Goal: Task Accomplishment & Management: Understand process/instructions

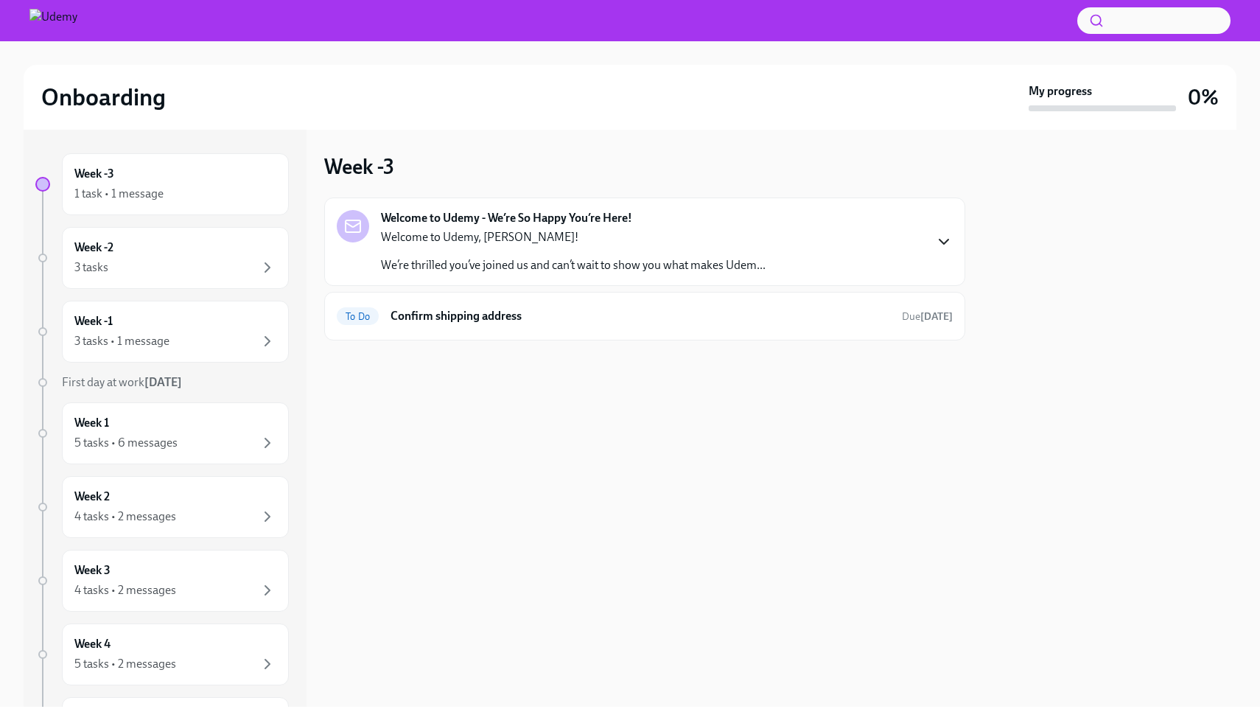
click at [944, 242] on icon "button" at bounding box center [944, 242] width 18 height 18
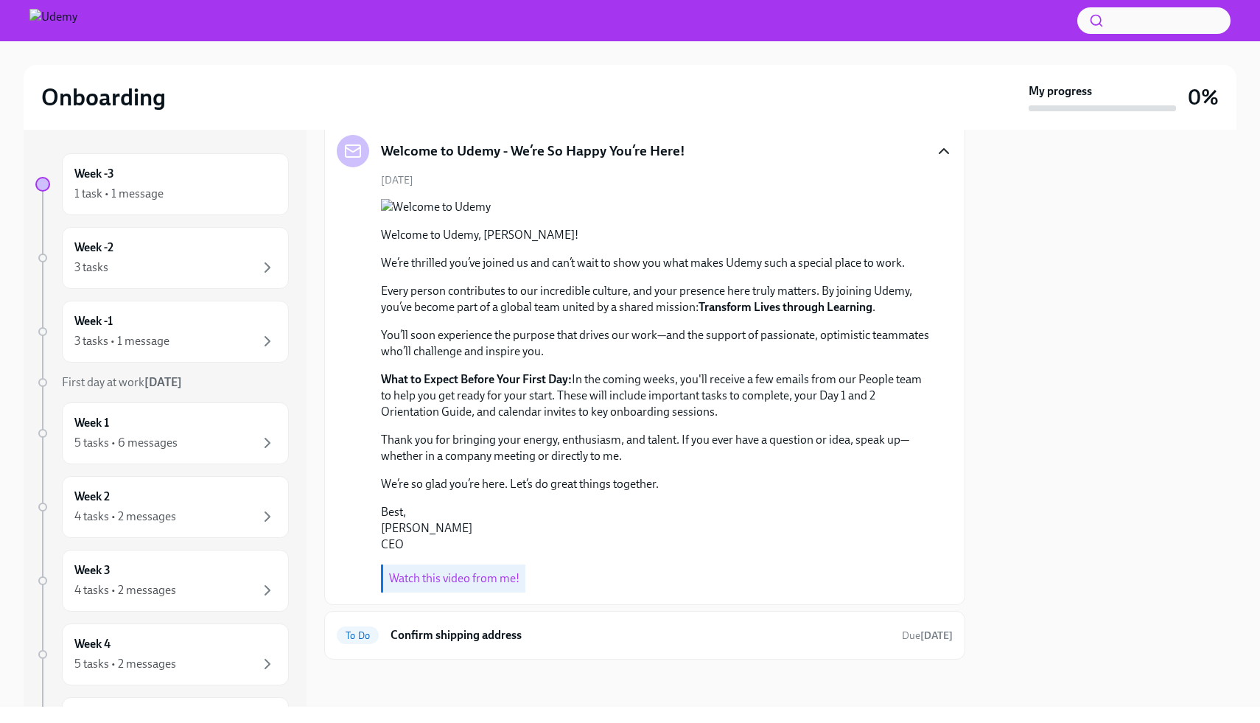
scroll to position [192, 0]
click at [158, 246] on div "Week -2 3 tasks" at bounding box center [175, 258] width 202 height 37
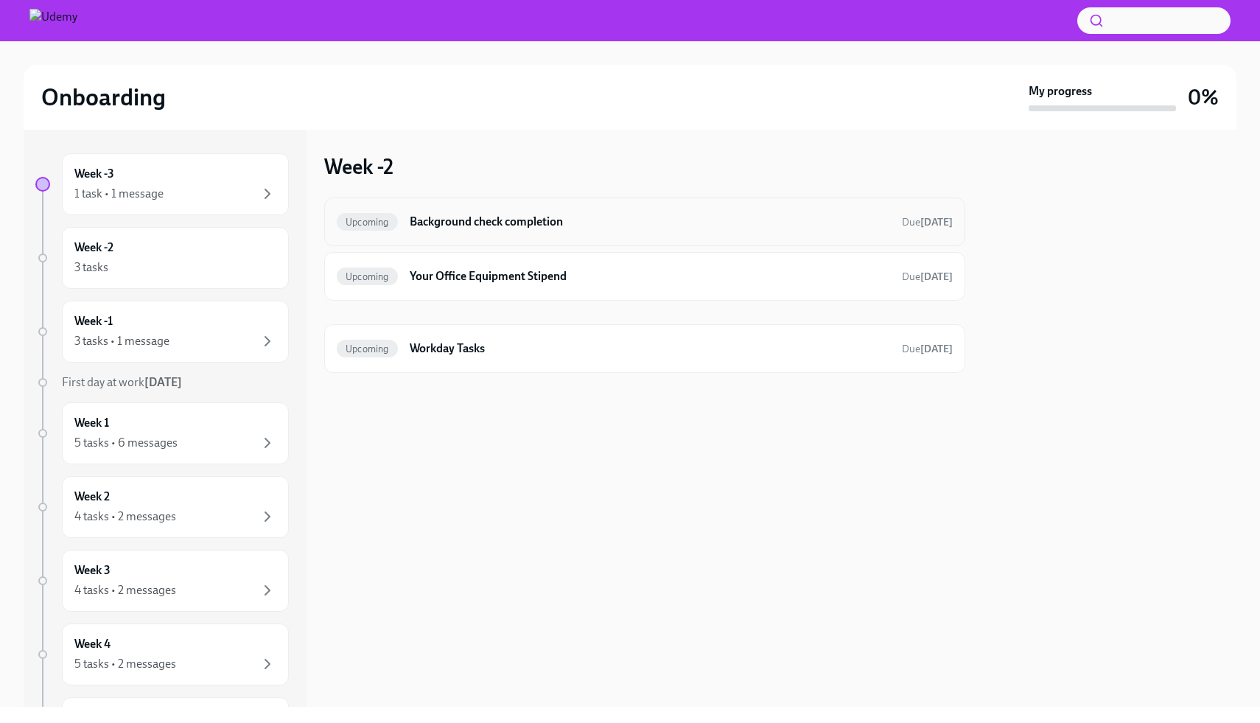
click at [498, 226] on h6 "Background check completion" at bounding box center [650, 222] width 481 height 16
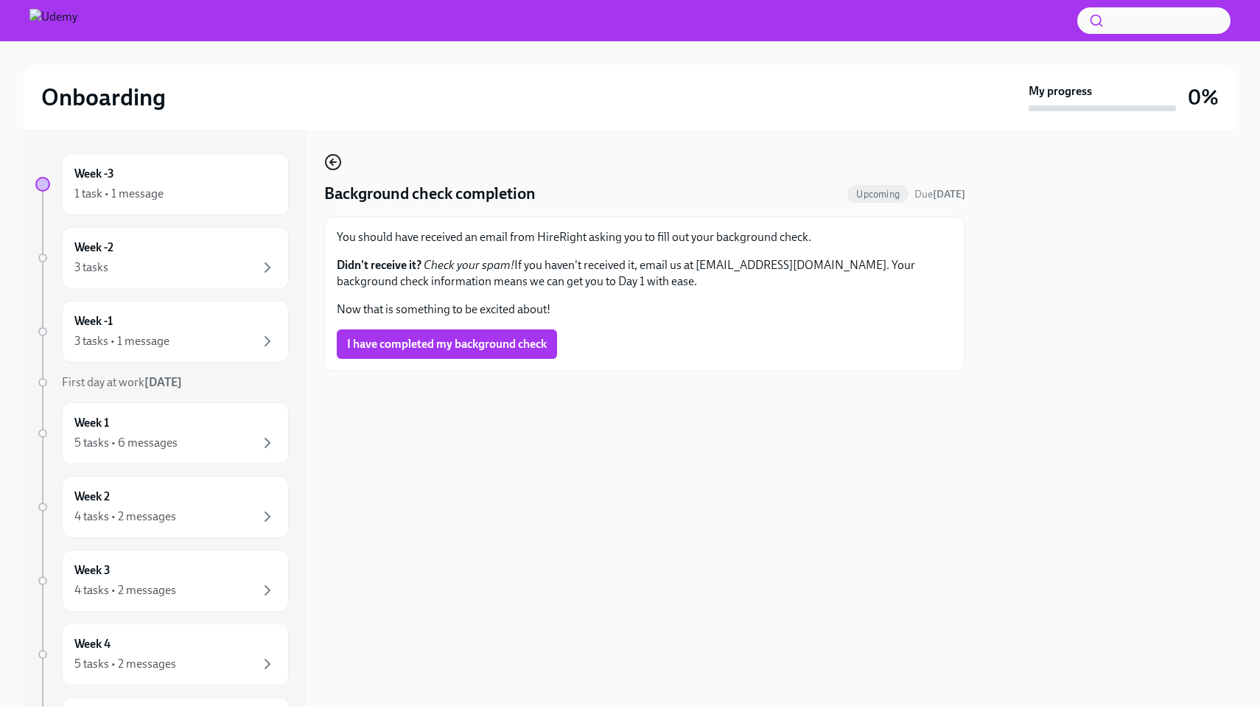
click at [332, 163] on icon "button" at bounding box center [331, 162] width 3 height 6
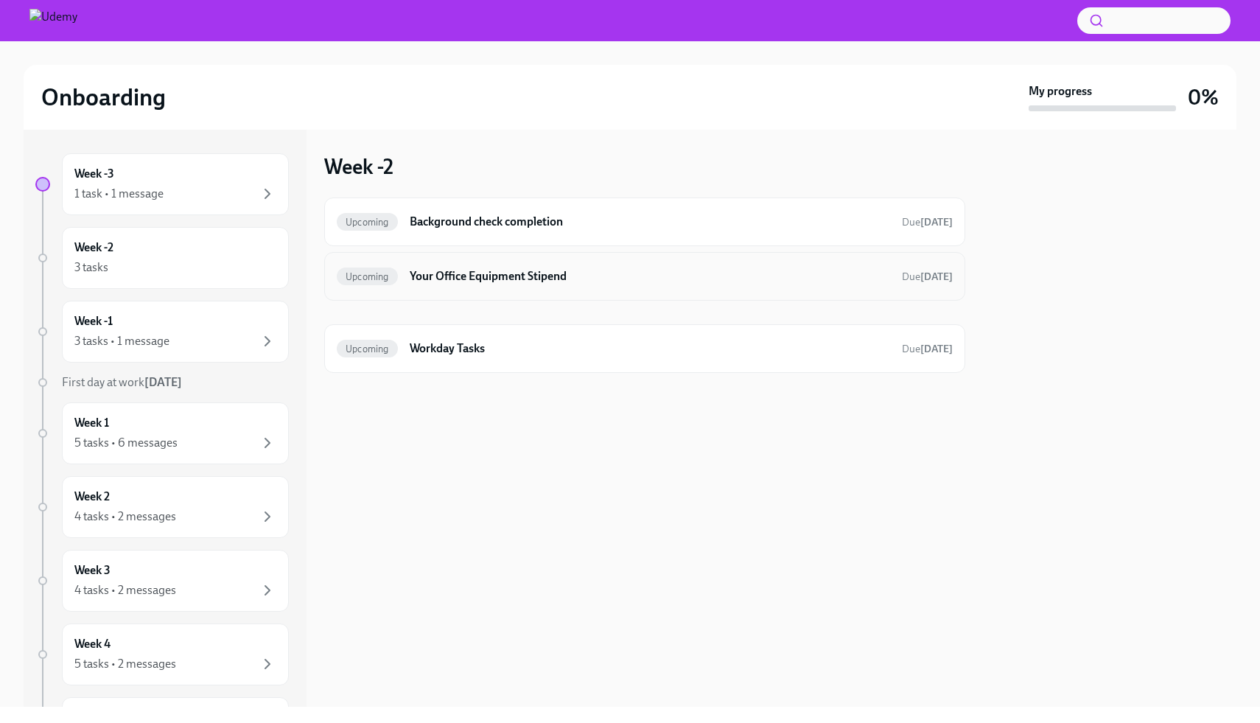
click at [542, 282] on h6 "Your Office Equipment Stipend" at bounding box center [650, 276] width 481 height 16
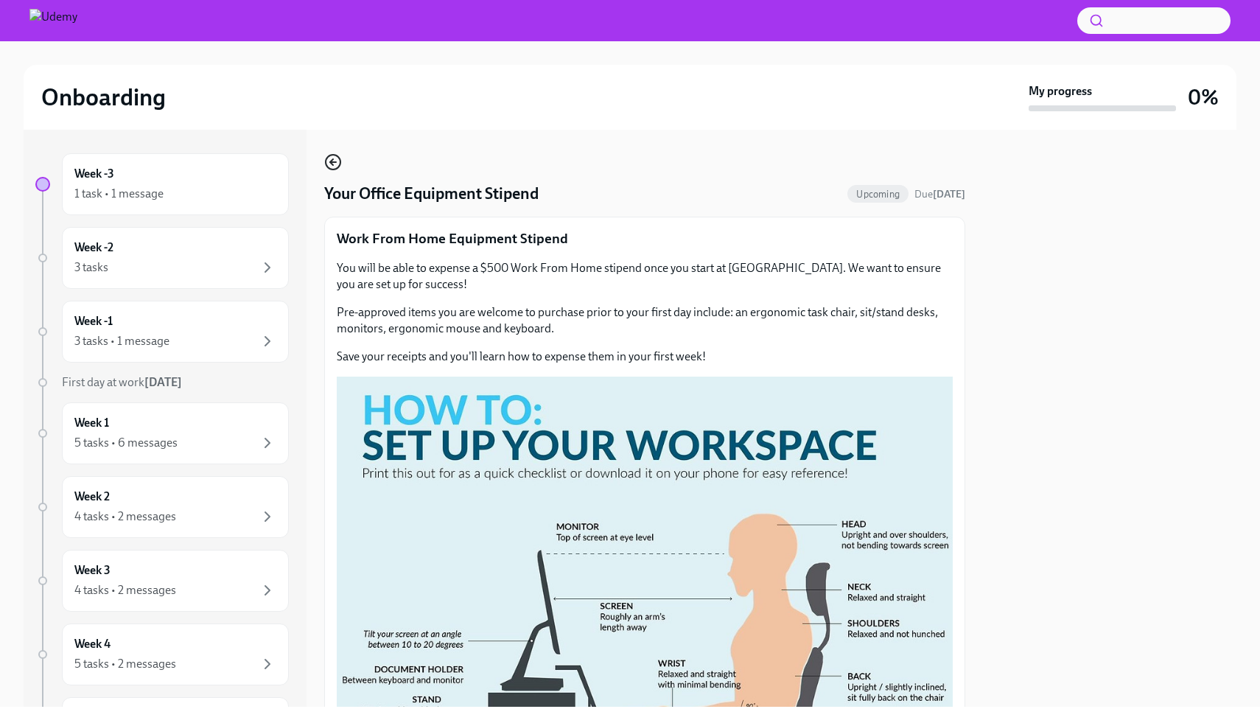
click at [331, 166] on icon "button" at bounding box center [333, 162] width 18 height 18
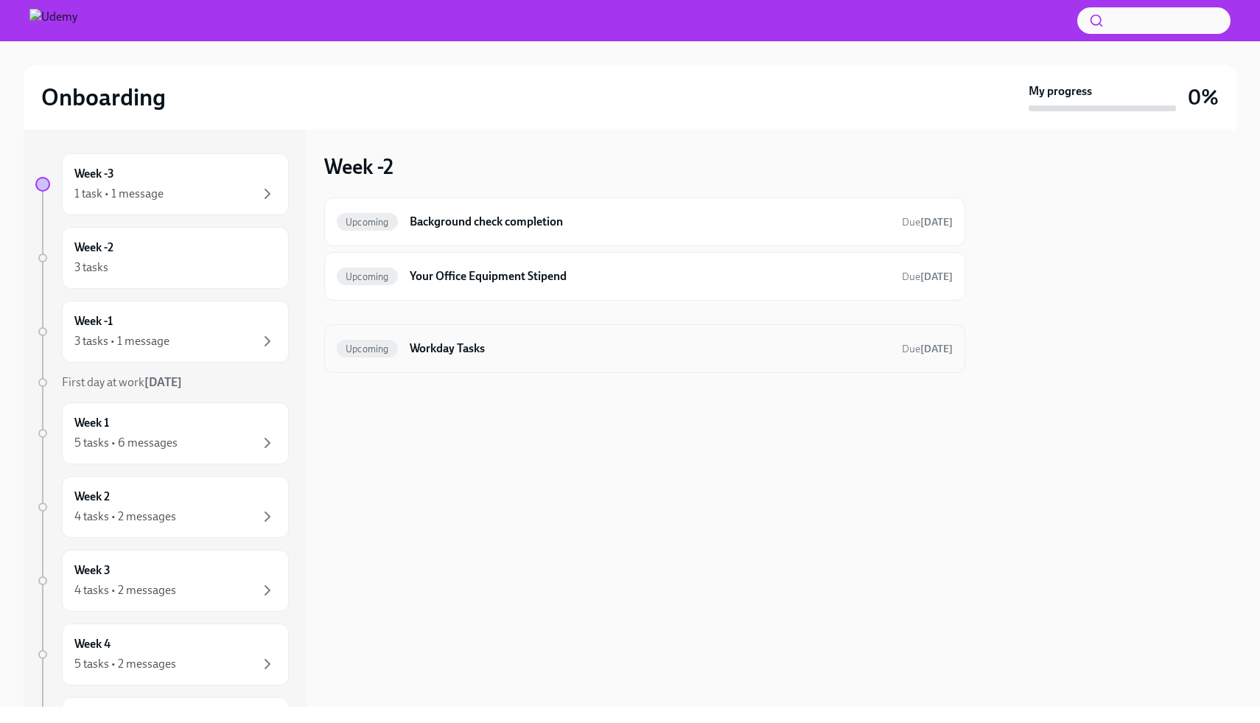
click at [542, 360] on div "Upcoming Workday Tasks Due [DATE]" at bounding box center [645, 349] width 616 height 24
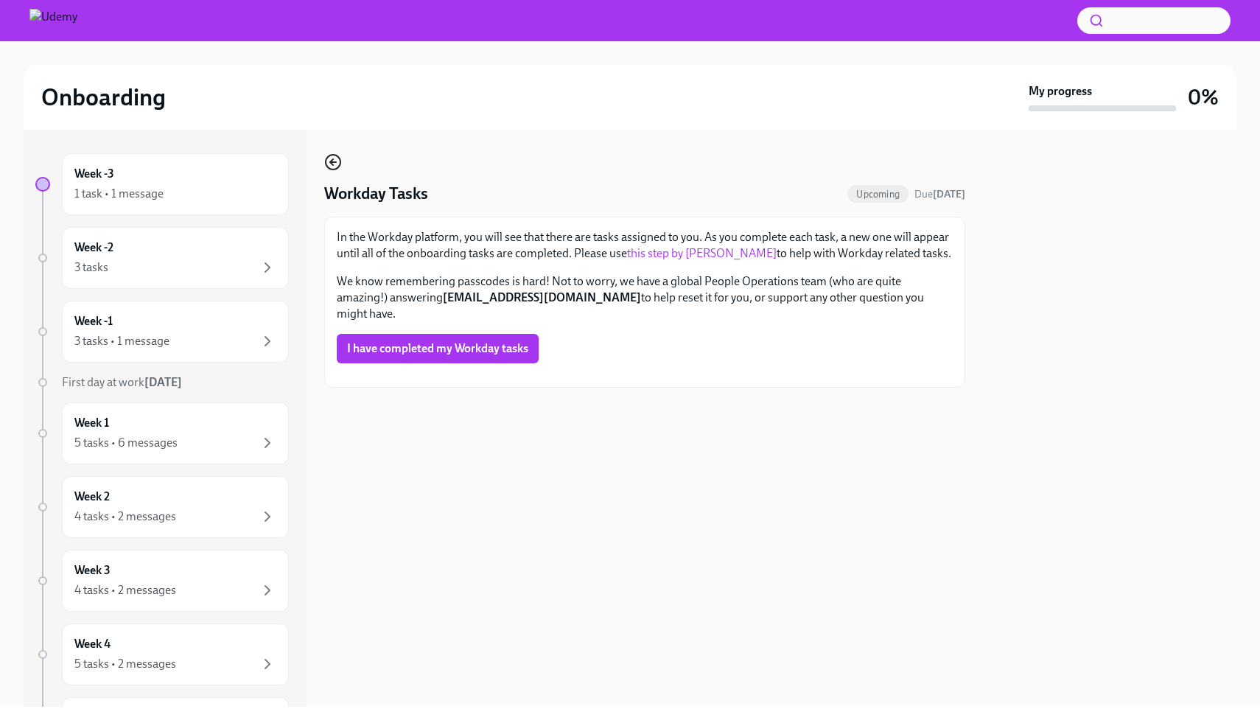
click at [335, 161] on icon "button" at bounding box center [333, 162] width 18 height 18
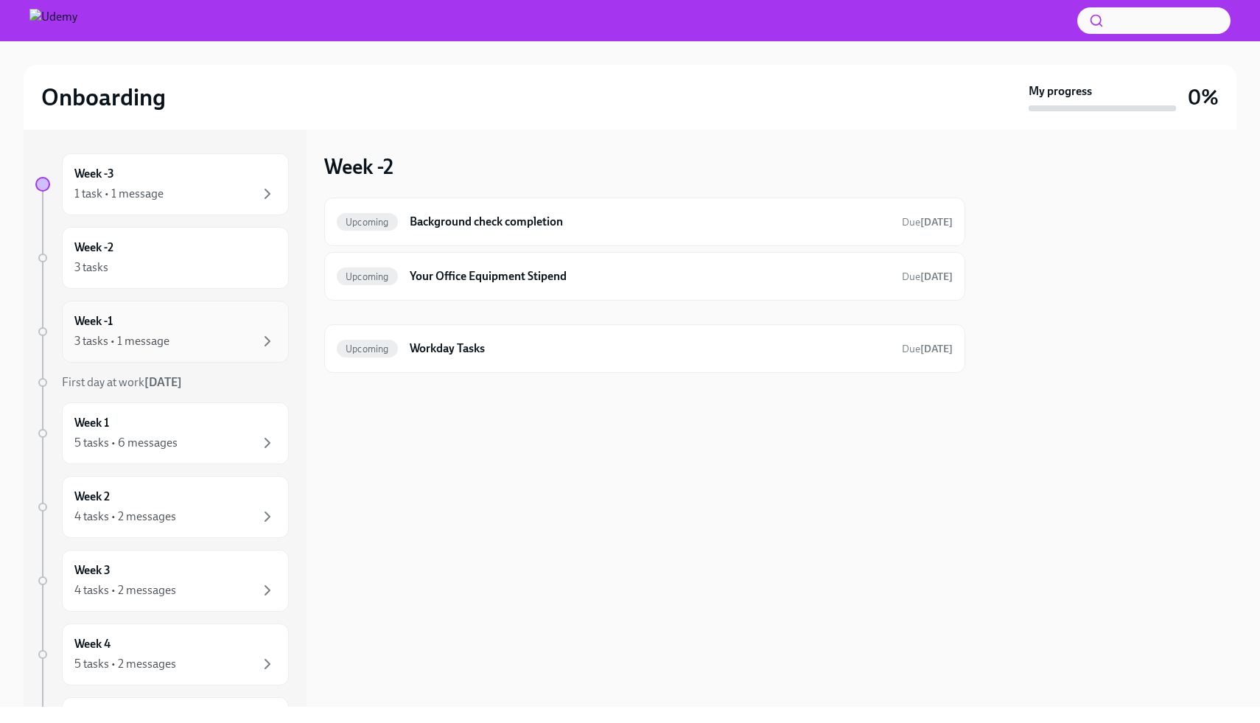
click at [228, 324] on div "Week -1 3 tasks • 1 message" at bounding box center [175, 331] width 202 height 37
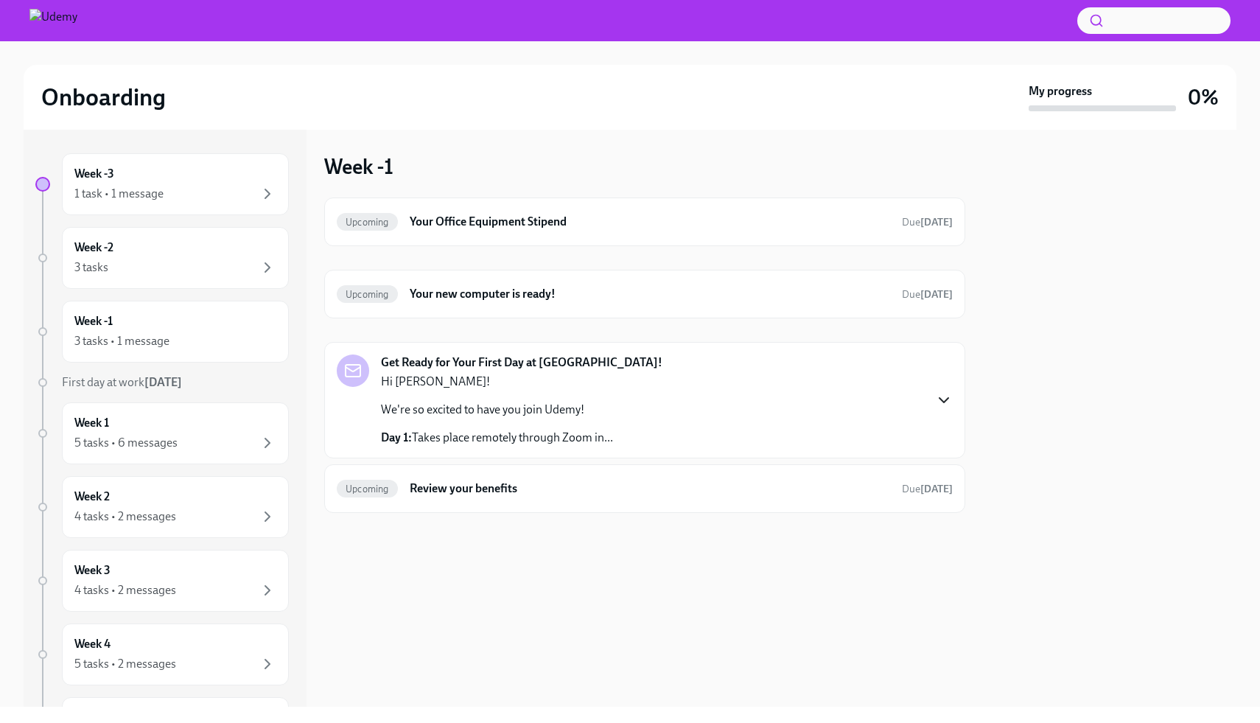
click at [946, 405] on icon "button" at bounding box center [944, 400] width 18 height 18
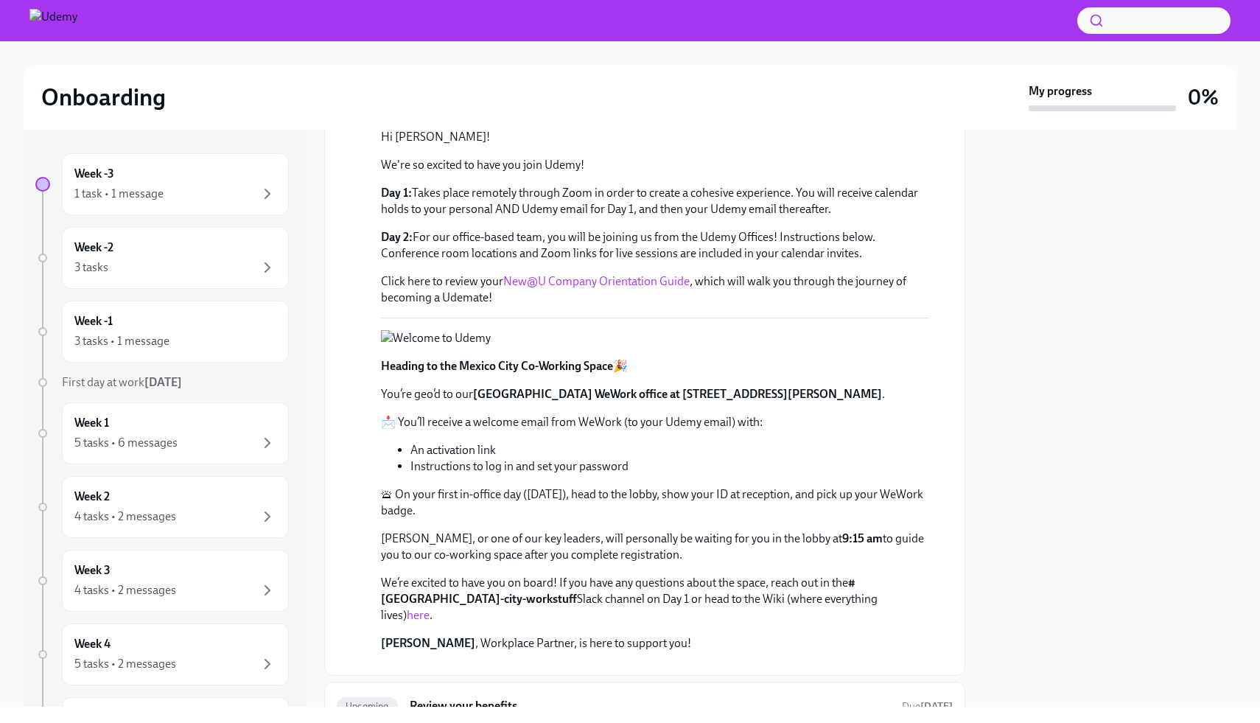
scroll to position [275, 0]
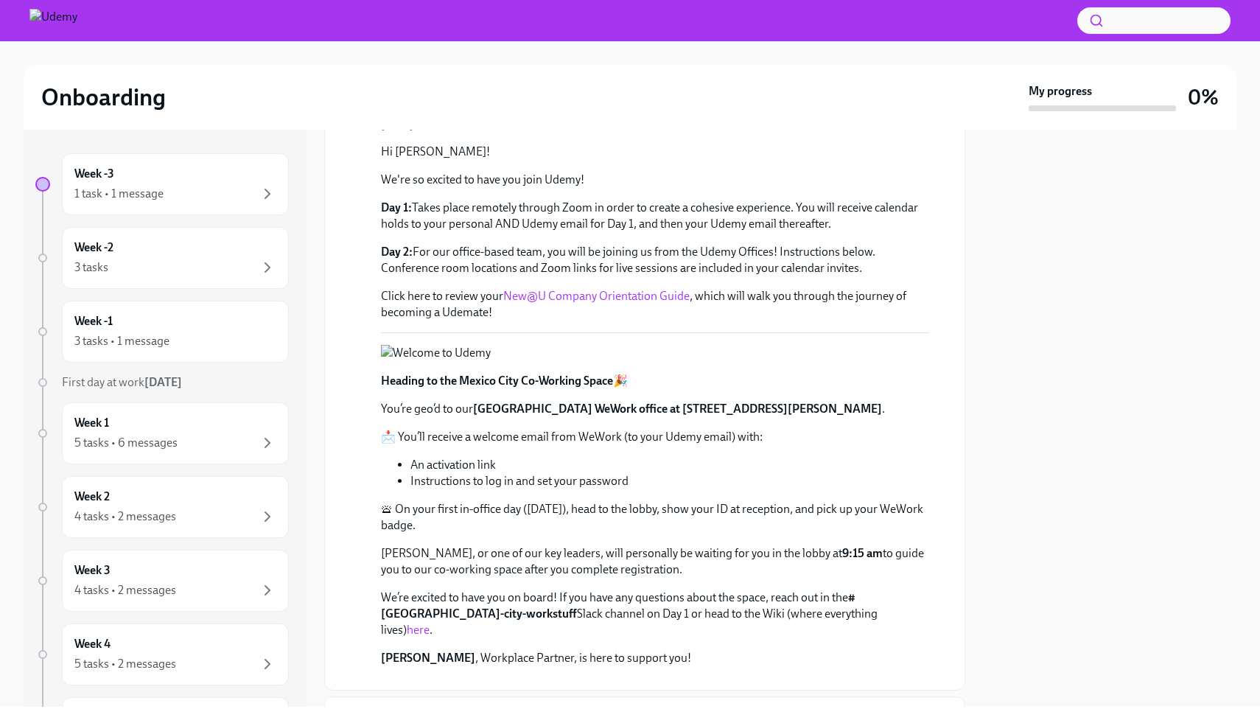
click at [627, 299] on link "New@U Company Orientation Guide" at bounding box center [596, 296] width 186 height 14
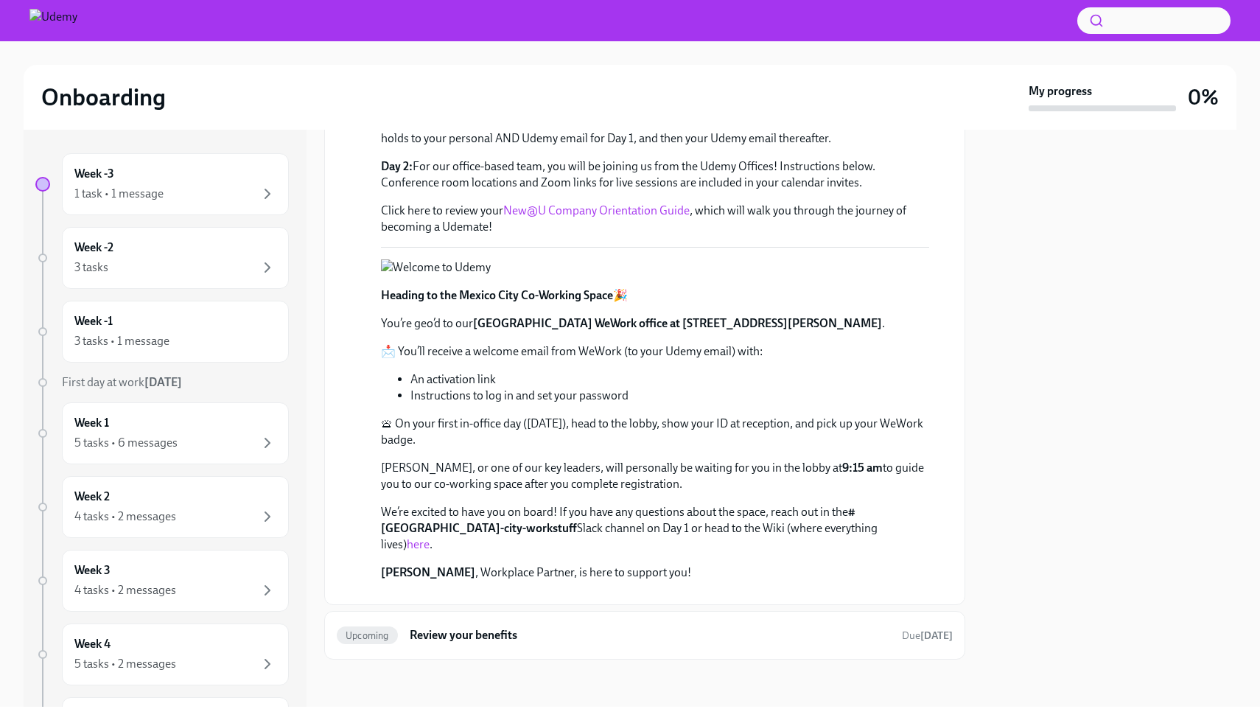
scroll to position [537, 0]
drag, startPoint x: 841, startPoint y: 363, endPoint x: 919, endPoint y: 368, distance: 78.3
click at [919, 332] on p "You’re geo’d to our [GEOGRAPHIC_DATA] WeWork office at [STREET_ADDRESS][PERSON_…" at bounding box center [655, 323] width 548 height 16
drag, startPoint x: 626, startPoint y: 363, endPoint x: 917, endPoint y: 374, distance: 291.4
click at [917, 374] on div "Heading to the Mexico City Co-Working Space 🎉 You’re geo’d to our [GEOGRAPHIC_D…" at bounding box center [655, 433] width 548 height 293
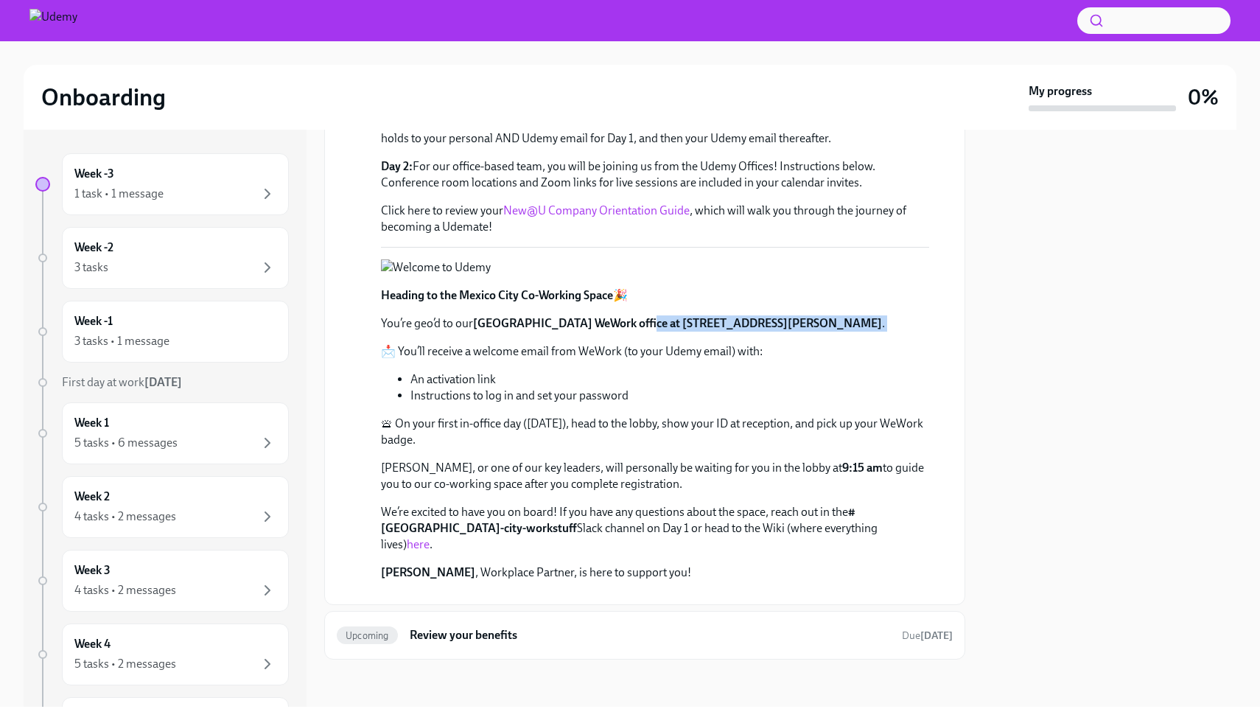
copy div "[STREET_ADDRESS][PERSON_NAME] ."
click at [430, 537] on link "here" at bounding box center [418, 544] width 23 height 14
click at [712, 643] on h6 "Review your benefits" at bounding box center [650, 635] width 481 height 16
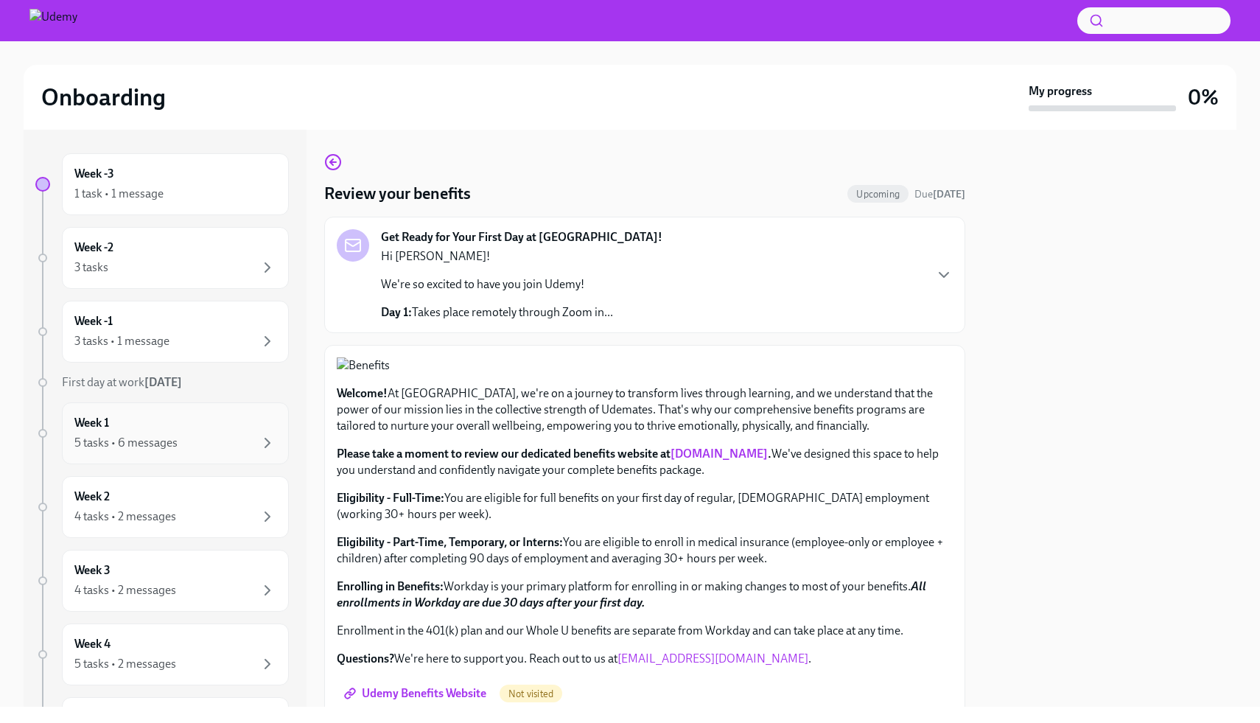
click at [216, 447] on div "5 tasks • 6 messages" at bounding box center [175, 443] width 202 height 18
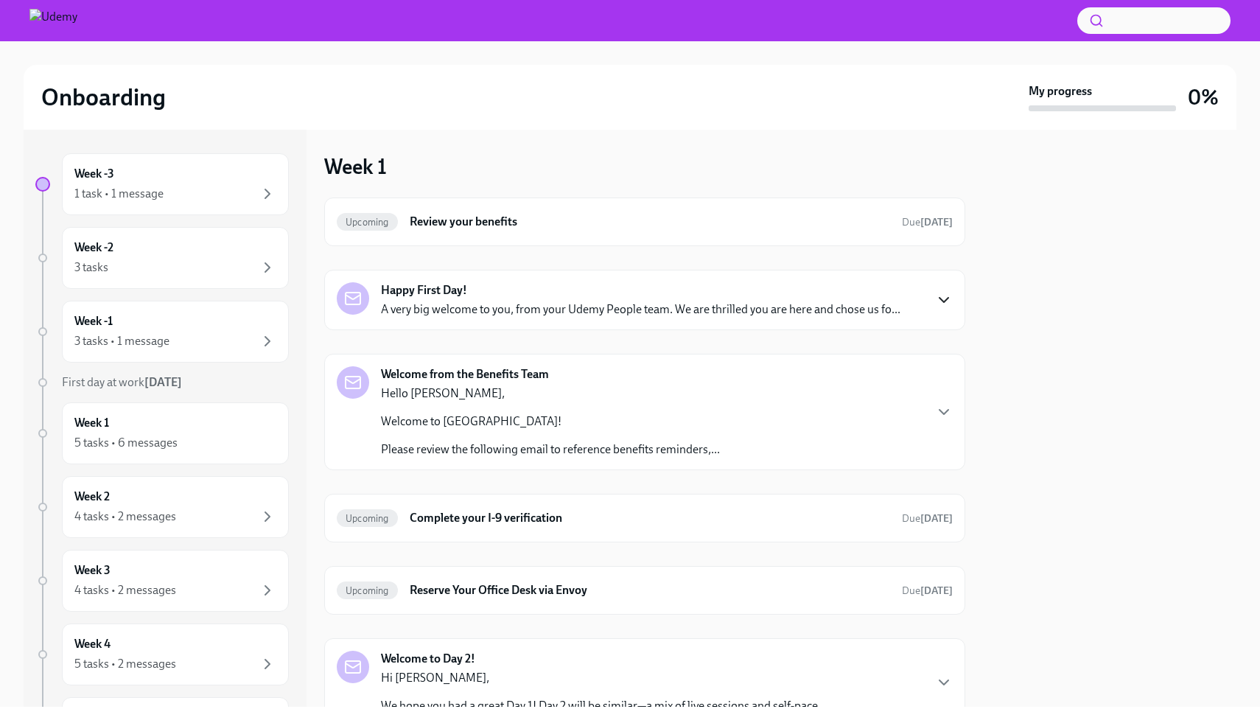
click at [943, 293] on icon "button" at bounding box center [944, 300] width 18 height 18
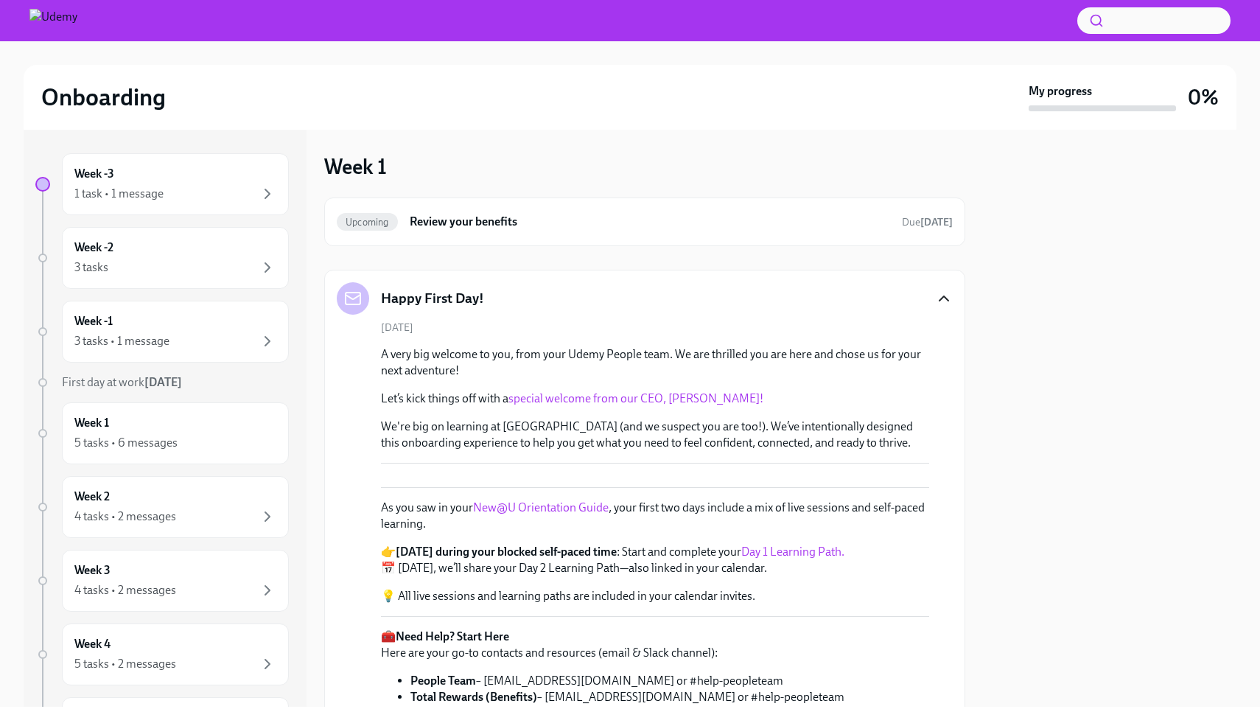
scroll to position [21, 0]
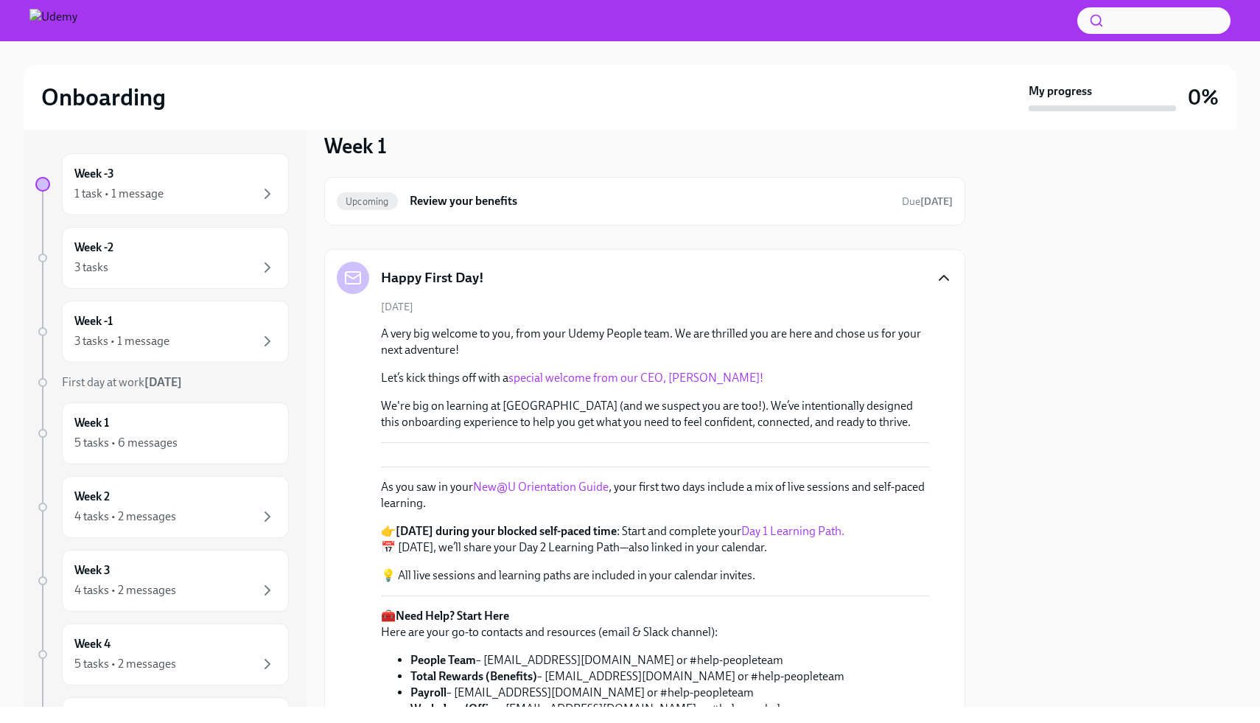
click at [708, 380] on link "special welcome from our CEO, [PERSON_NAME]!" at bounding box center [636, 378] width 255 height 14
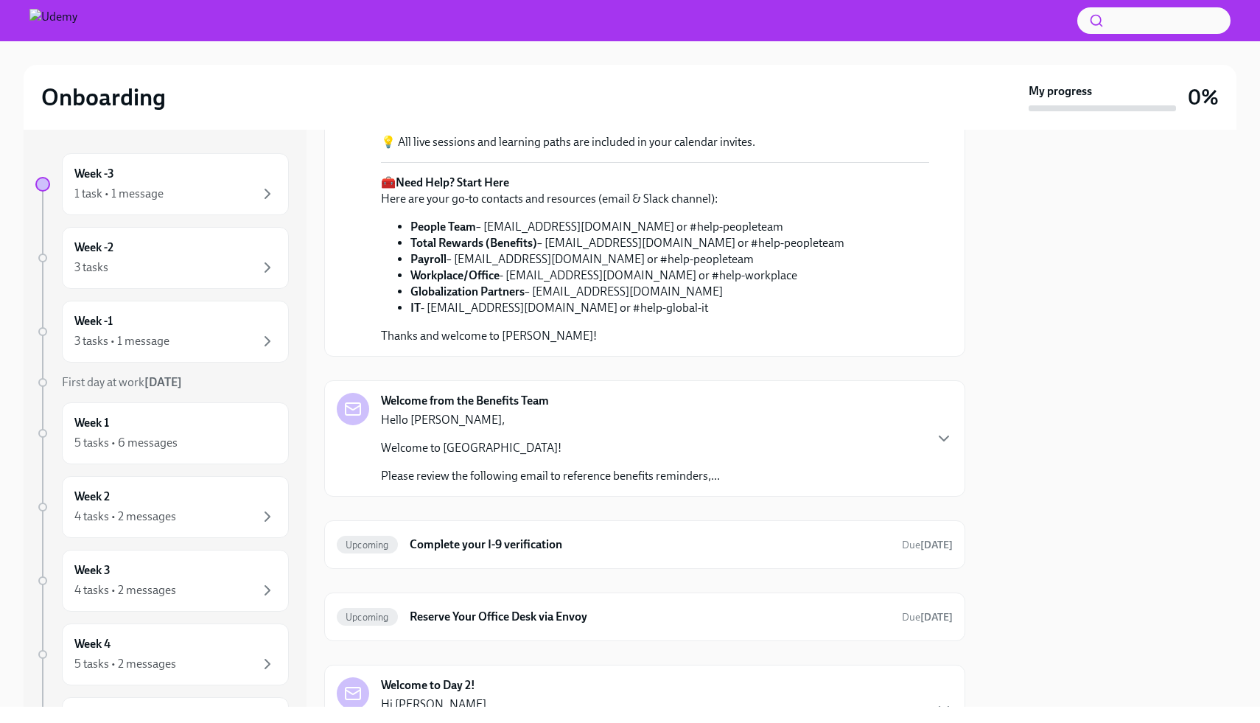
scroll to position [455, 0]
click at [786, 104] on link "Day 1 Learning Path." at bounding box center [792, 97] width 103 height 14
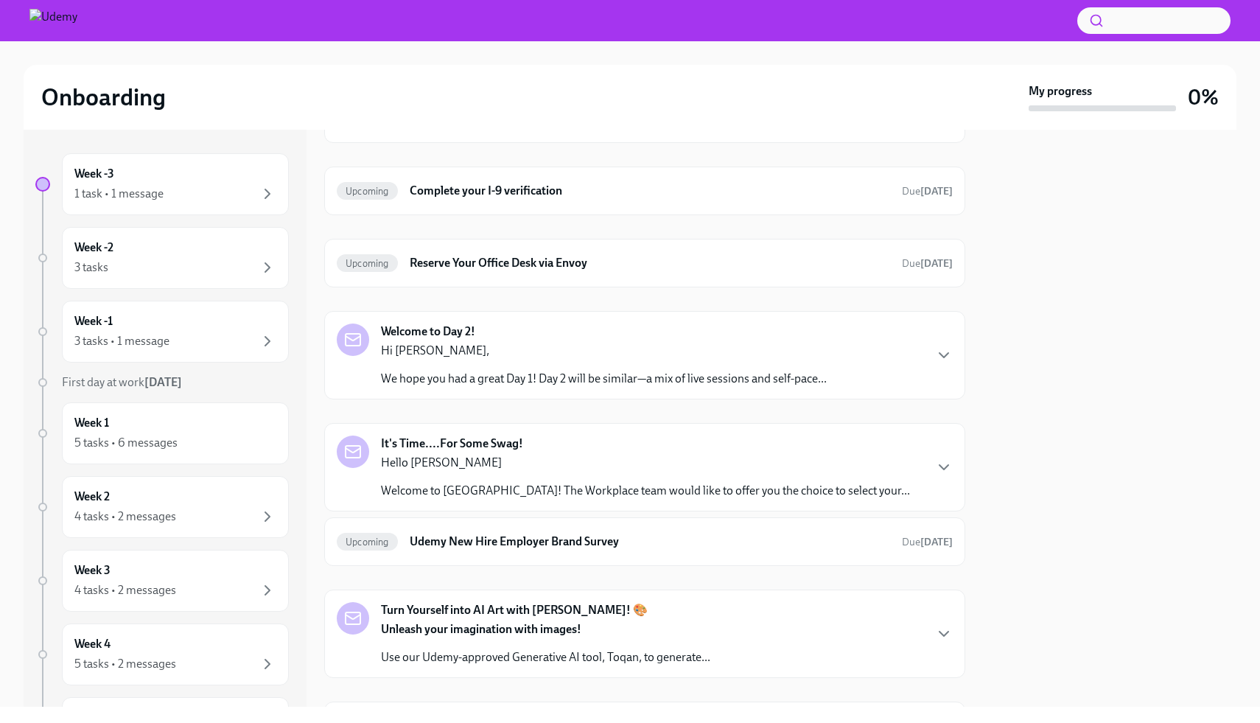
scroll to position [809, 0]
click at [946, 92] on icon "button" at bounding box center [944, 83] width 18 height 18
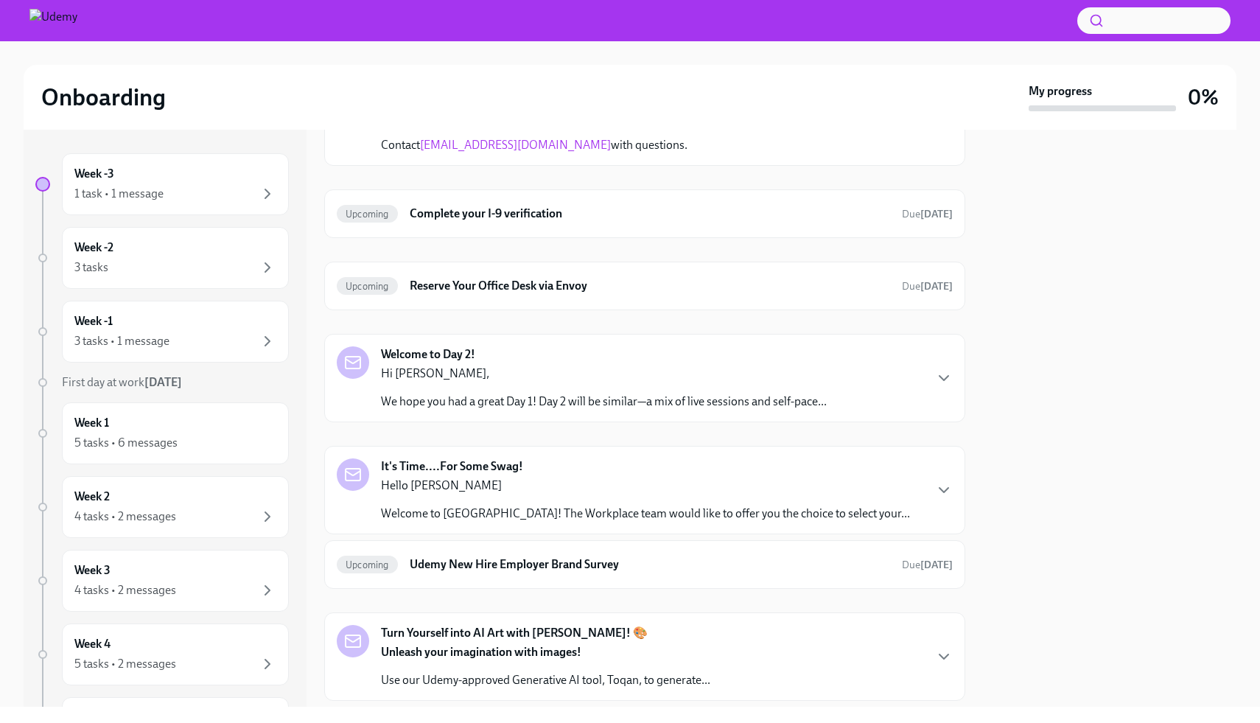
scroll to position [1739, 0]
click at [762, 223] on h6 "Complete your I-9 verification" at bounding box center [650, 215] width 481 height 16
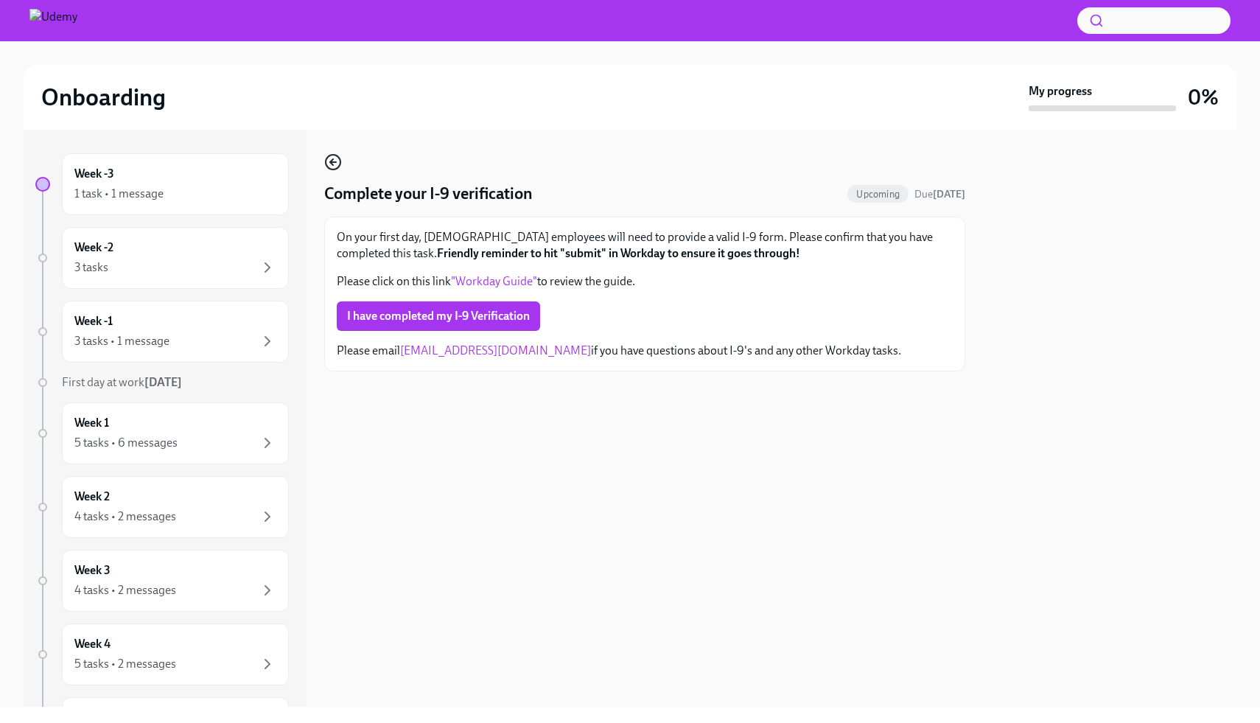
click at [331, 161] on icon "button" at bounding box center [331, 162] width 3 height 6
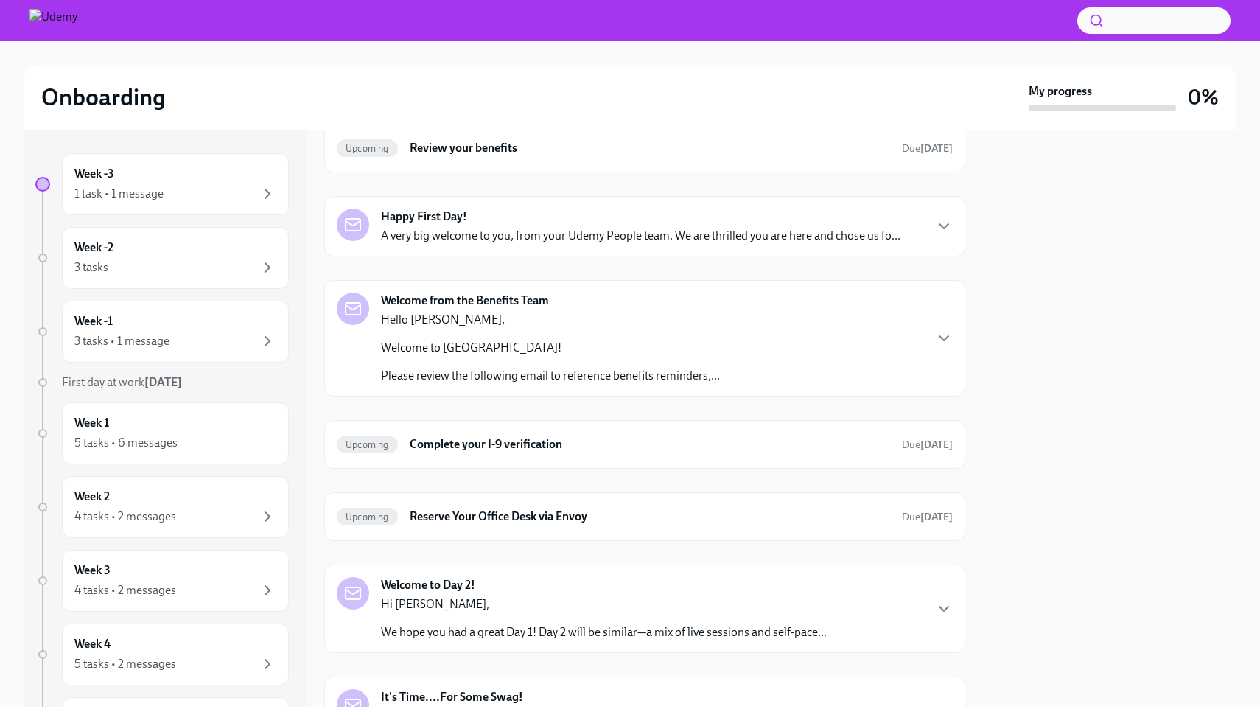
scroll to position [170, 0]
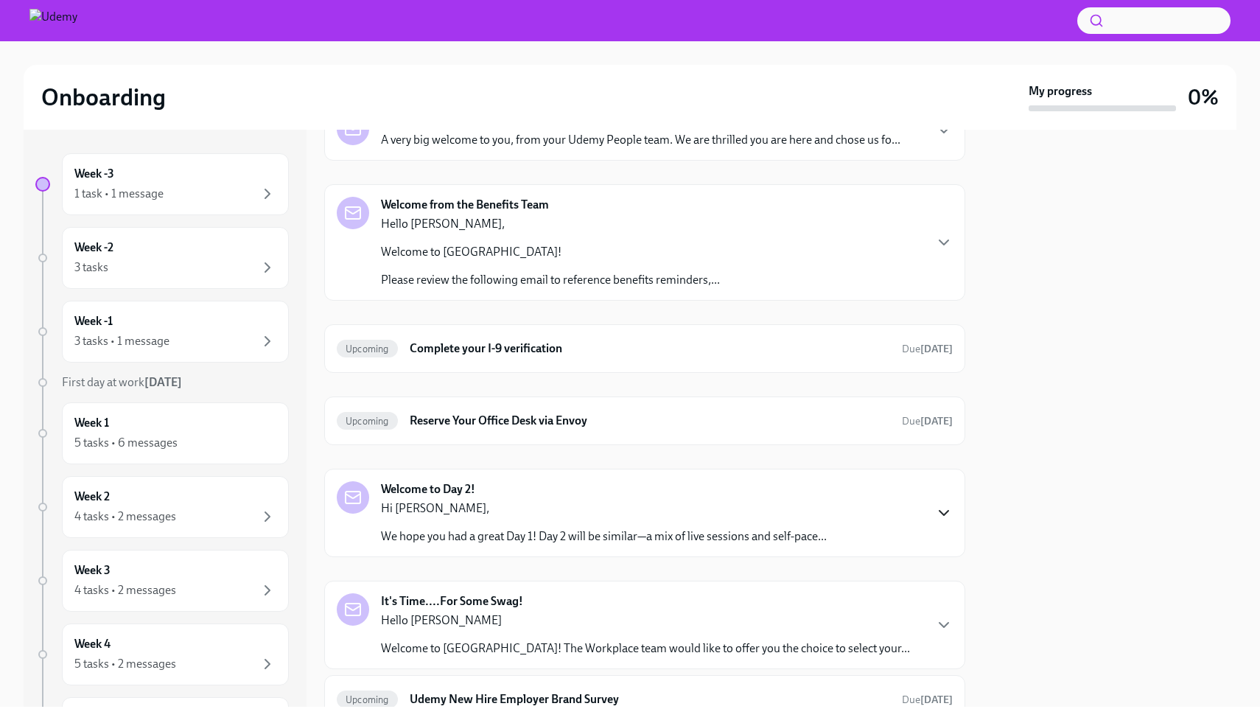
click at [949, 521] on icon "button" at bounding box center [944, 513] width 18 height 18
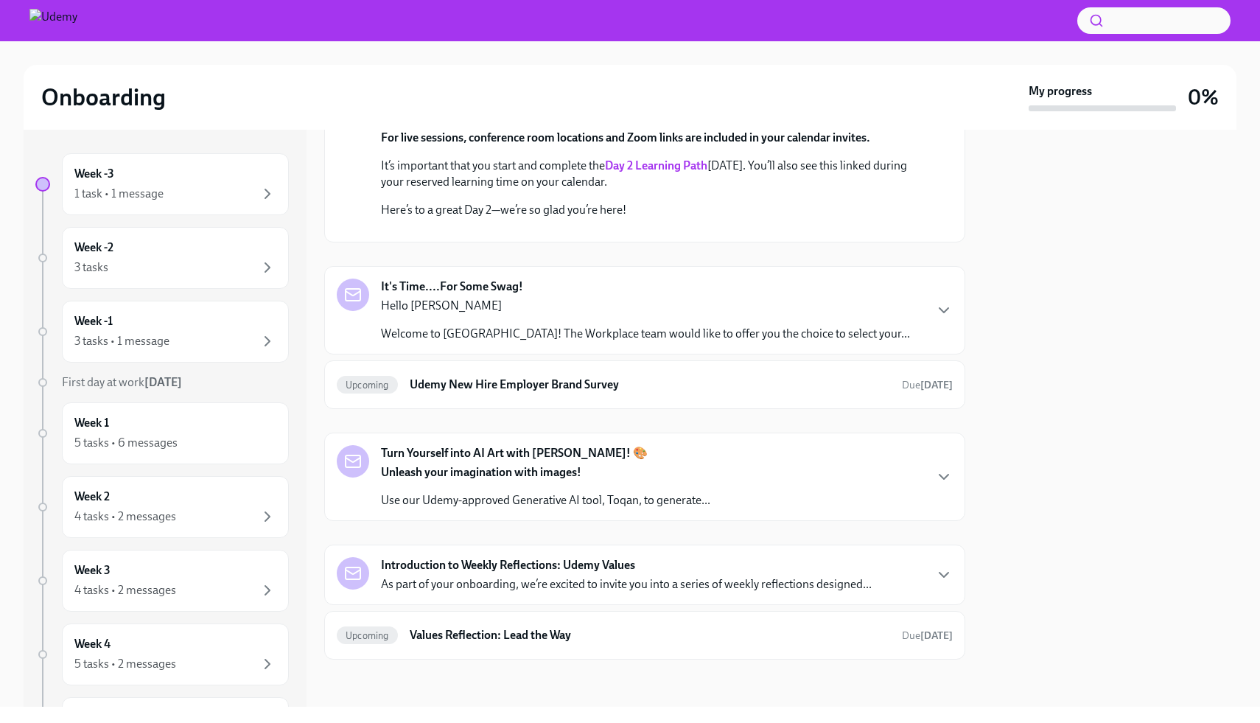
scroll to position [844, 0]
click at [952, 319] on icon "button" at bounding box center [944, 310] width 18 height 18
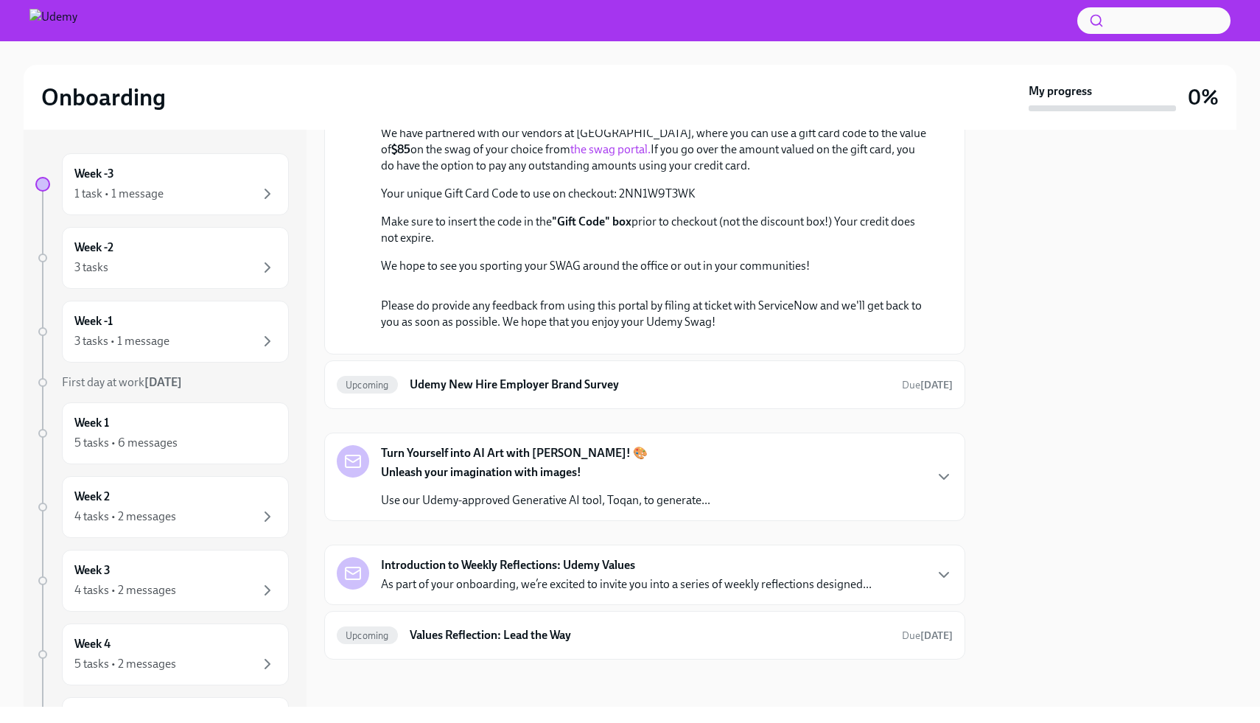
scroll to position [1180, 0]
click at [570, 156] on link "the swag portal." at bounding box center [610, 149] width 80 height 14
click at [943, 475] on icon "button" at bounding box center [944, 477] width 18 height 18
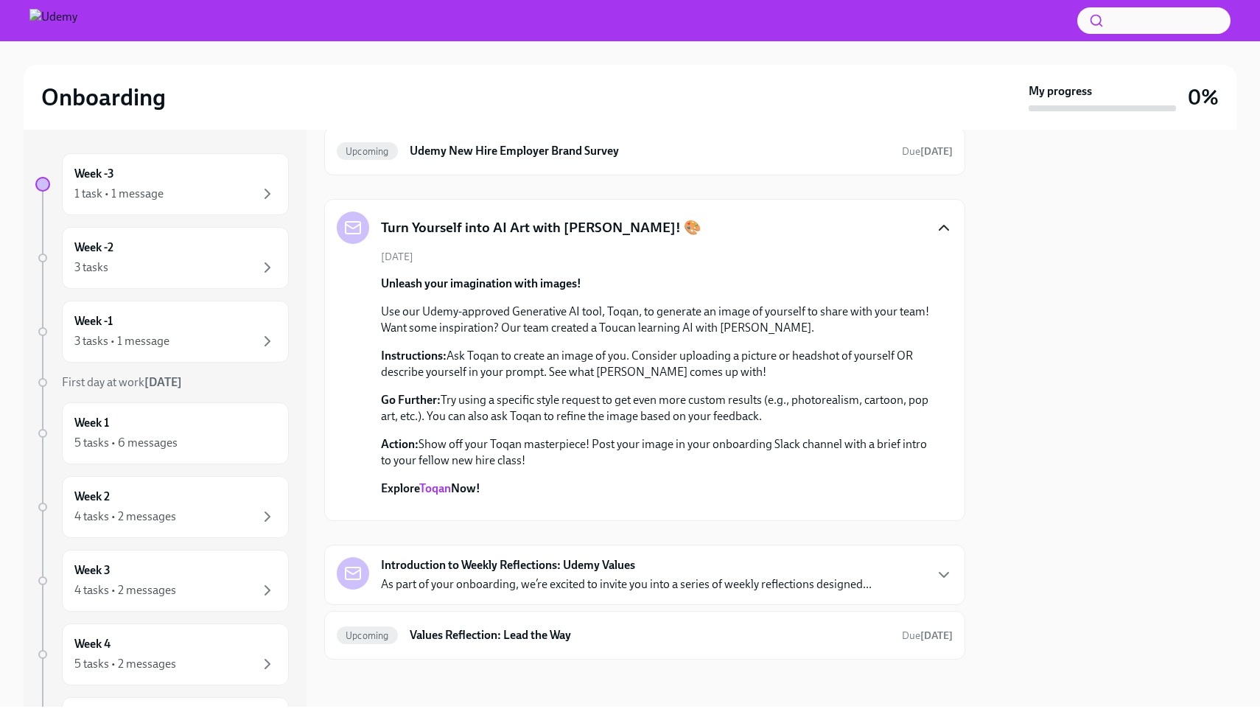
scroll to position [2121, 0]
click at [203, 579] on div "Week 3 4 tasks • 2 messages" at bounding box center [175, 580] width 202 height 37
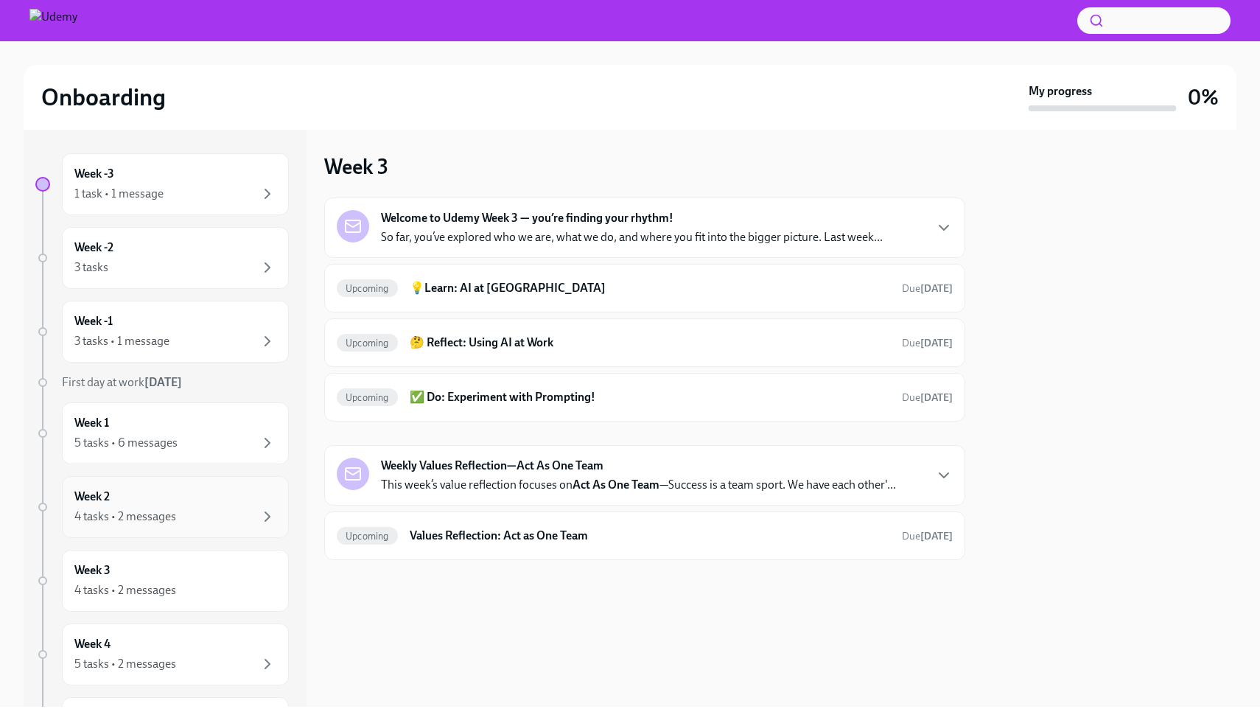
click at [186, 519] on div "4 tasks • 2 messages" at bounding box center [175, 517] width 202 height 18
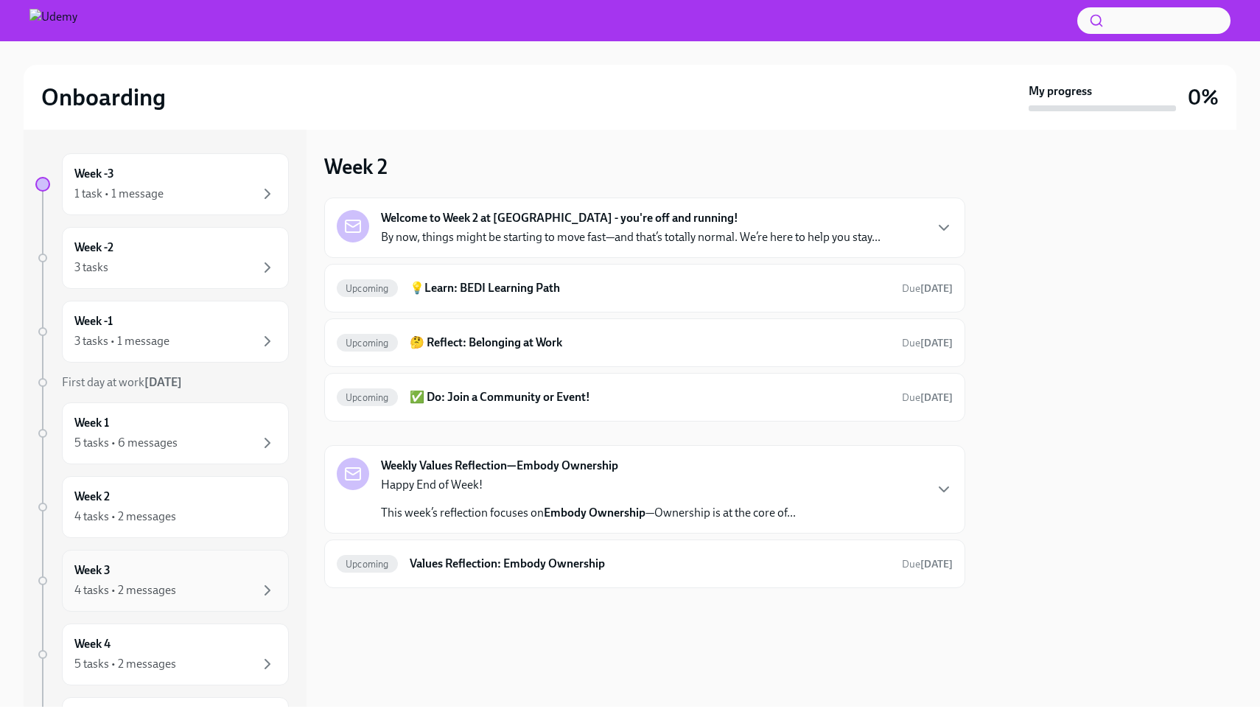
click at [198, 578] on div "Week 3 4 tasks • 2 messages" at bounding box center [175, 580] width 202 height 37
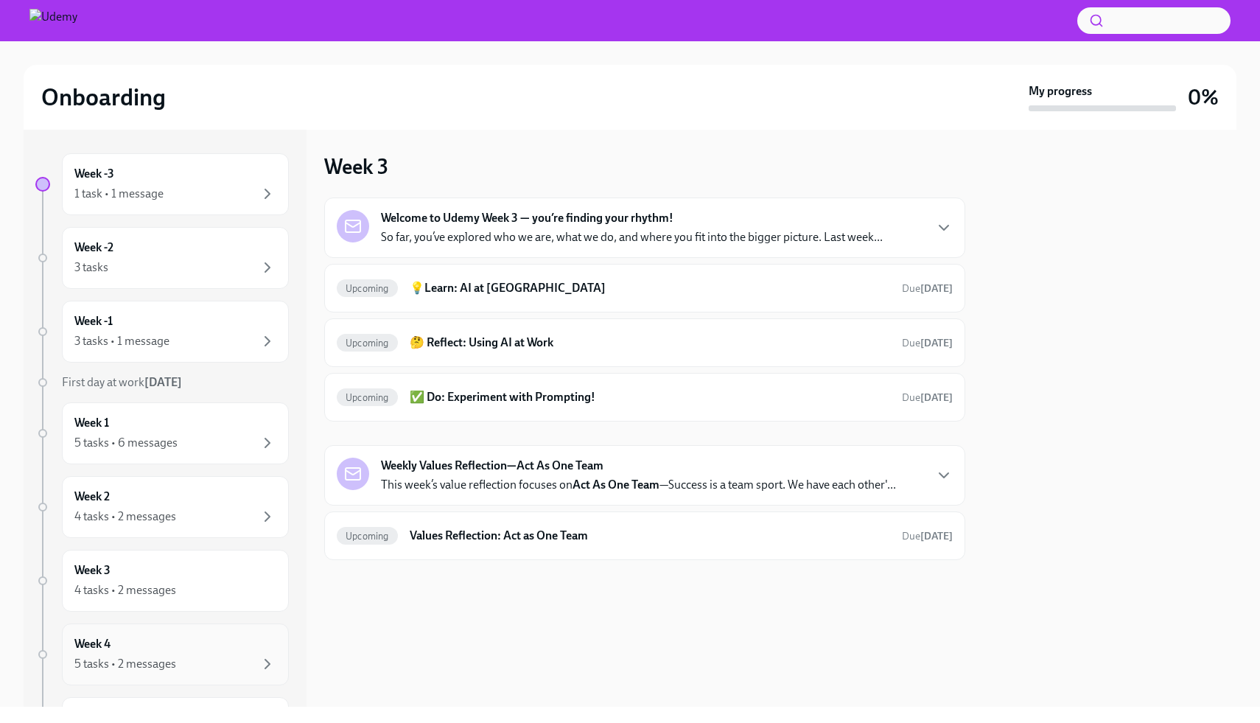
click at [156, 652] on div "Week 4 5 tasks • 2 messages" at bounding box center [175, 654] width 202 height 37
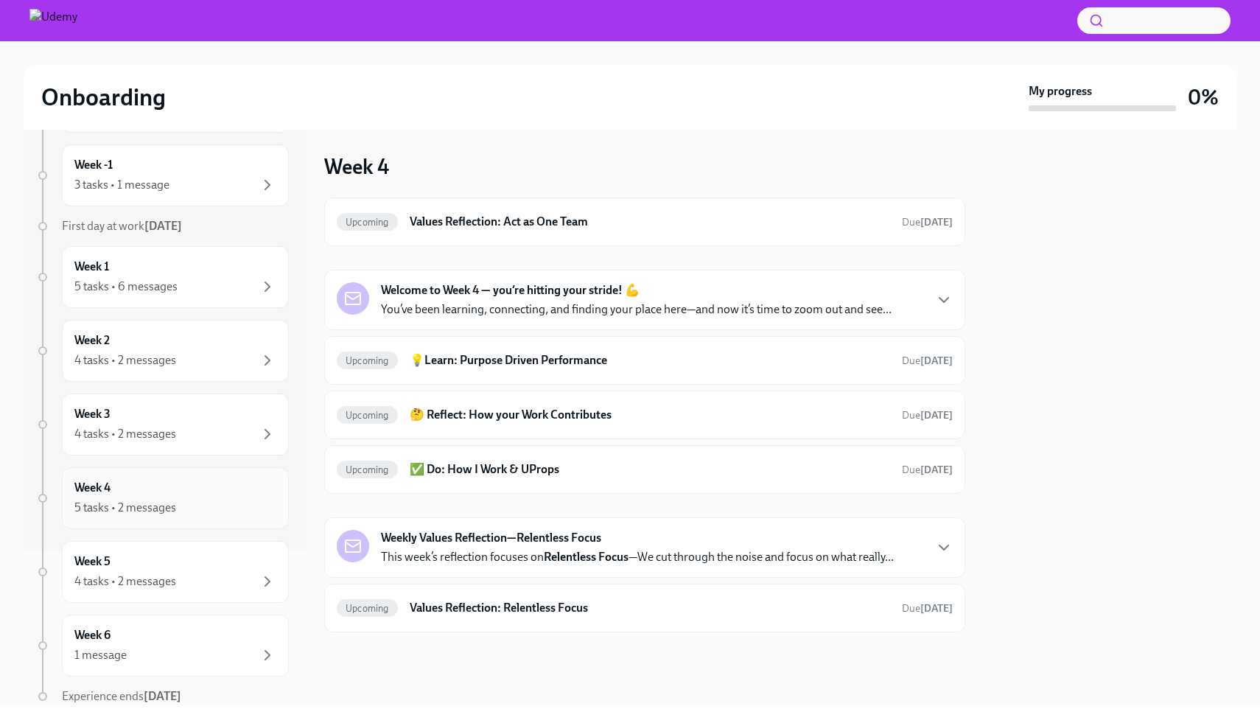
scroll to position [213, 0]
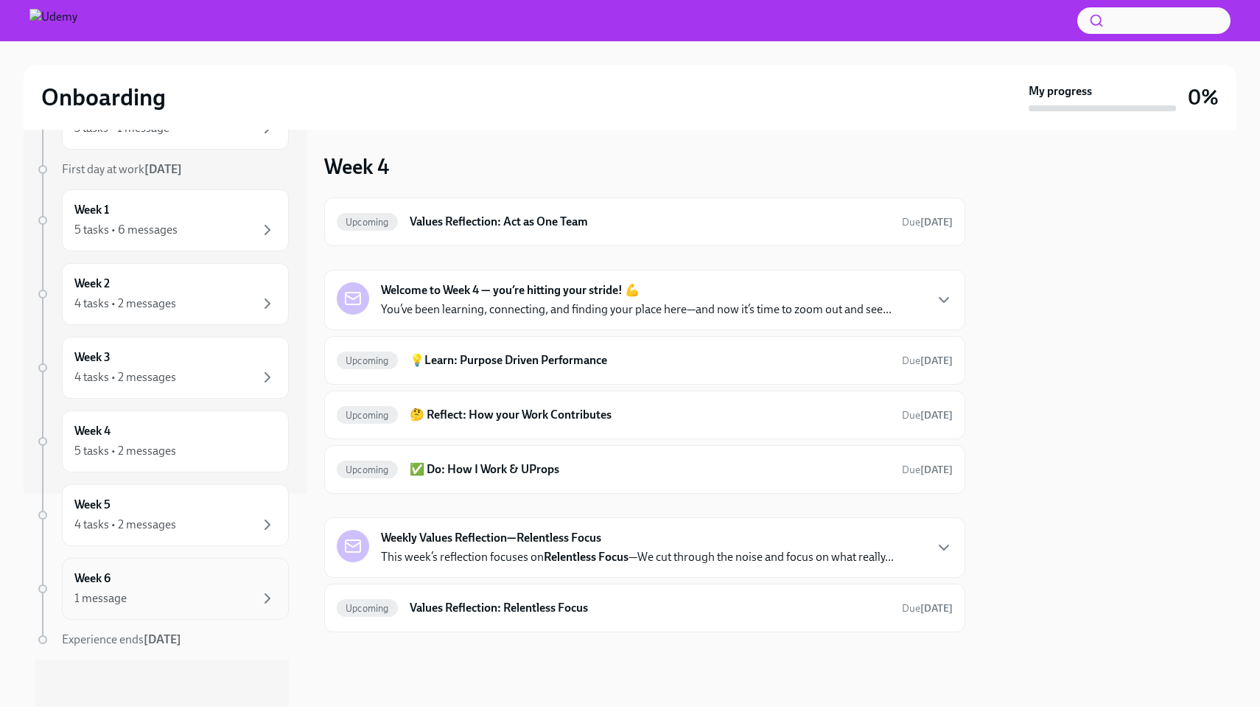
click at [208, 607] on div "1 message" at bounding box center [175, 599] width 202 height 18
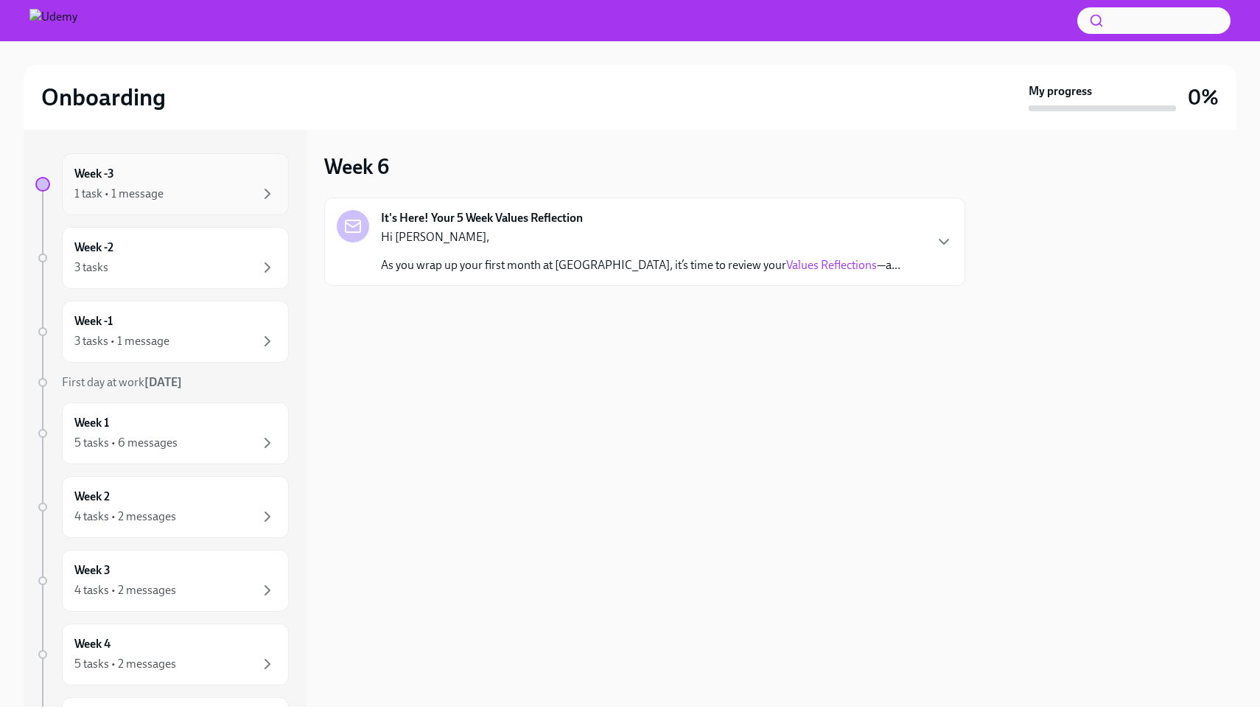
click at [225, 185] on div "1 task • 1 message" at bounding box center [175, 194] width 202 height 18
